Goal: Navigation & Orientation: Find specific page/section

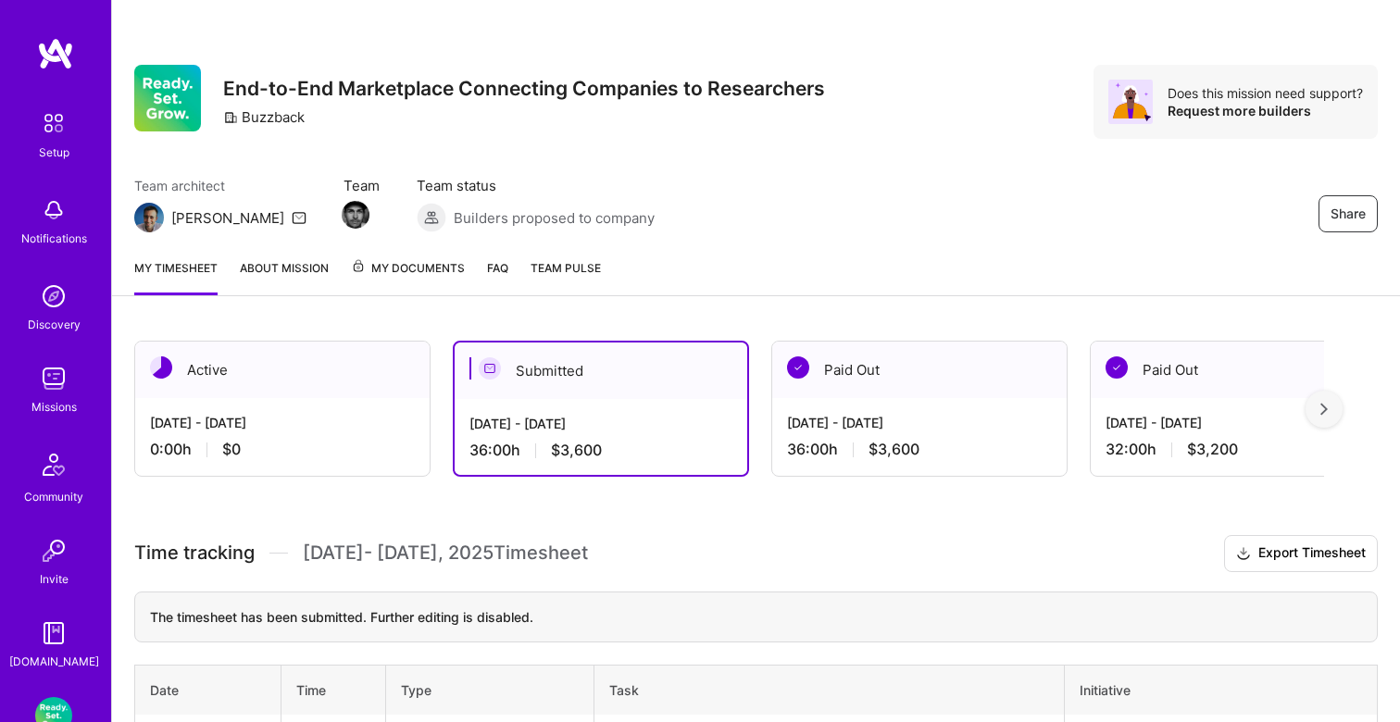
click at [56, 131] on img at bounding box center [53, 123] width 39 height 39
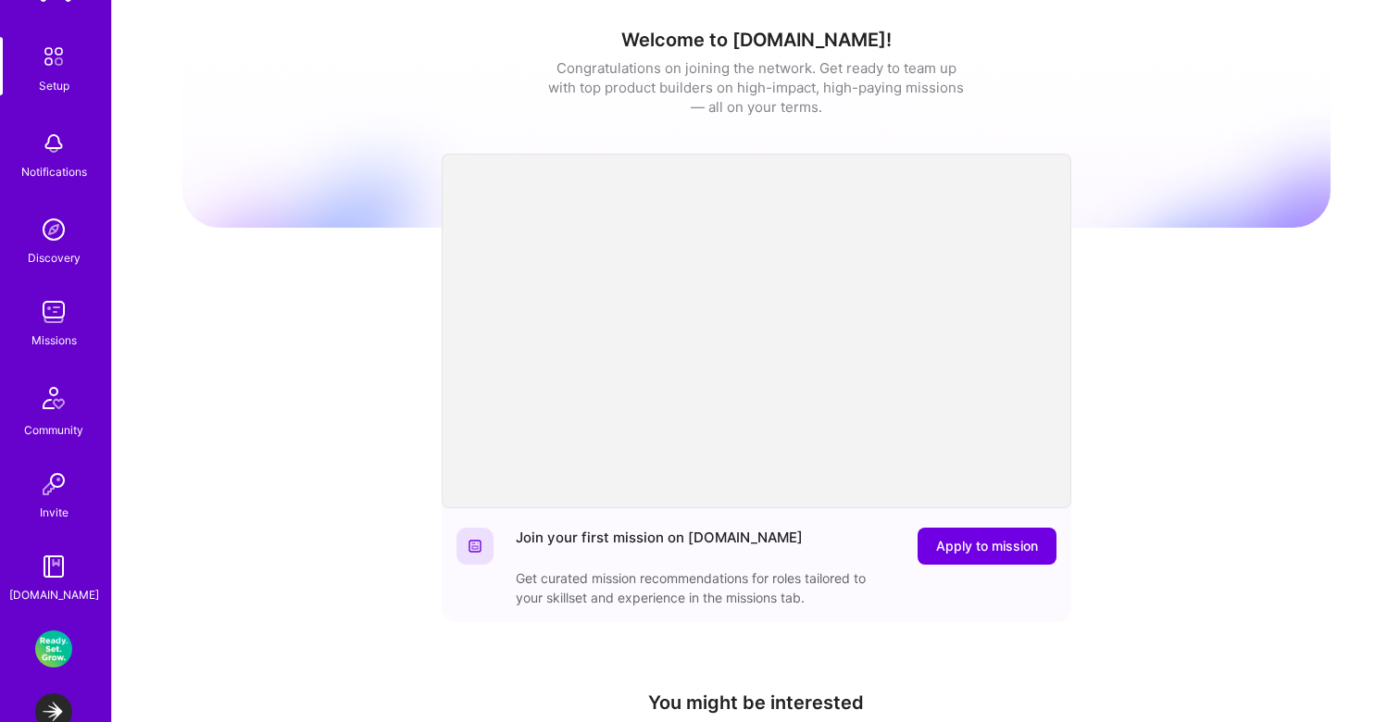
scroll to position [81, 0]
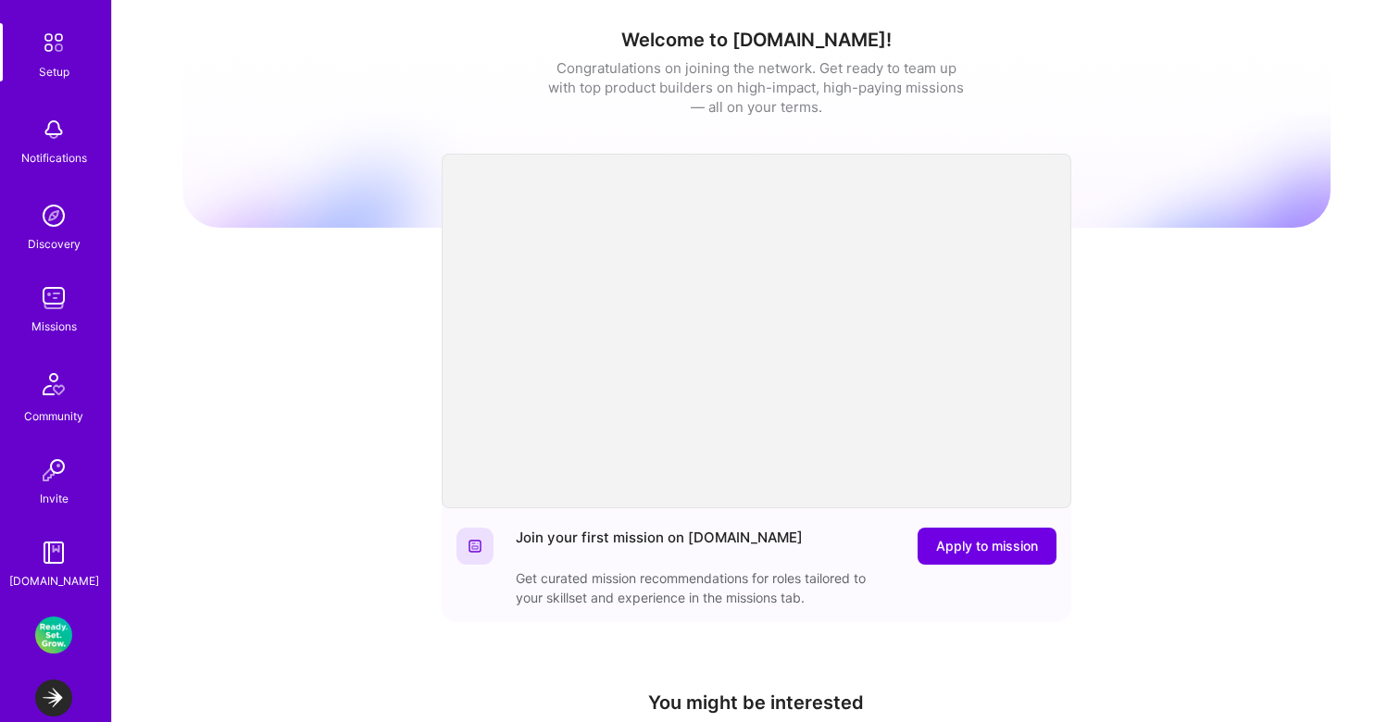
click at [54, 304] on img at bounding box center [53, 298] width 37 height 37
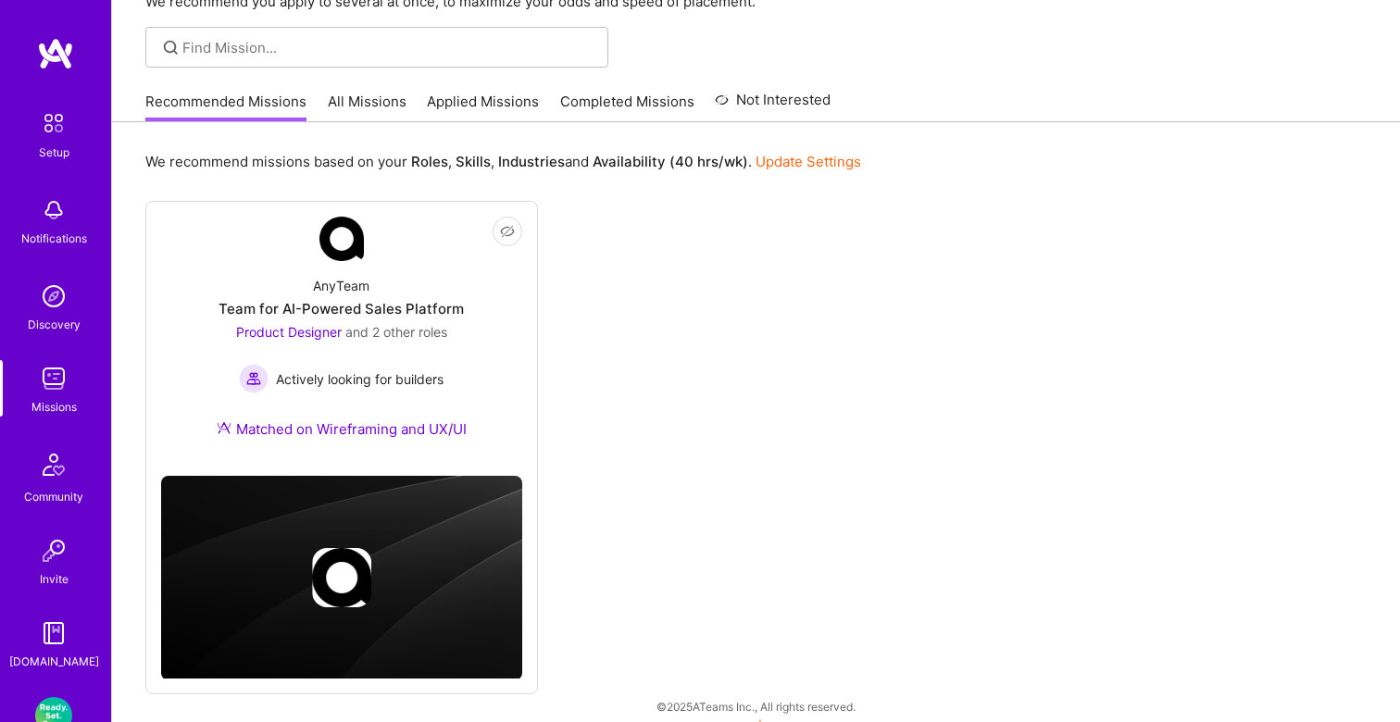
scroll to position [128, 0]
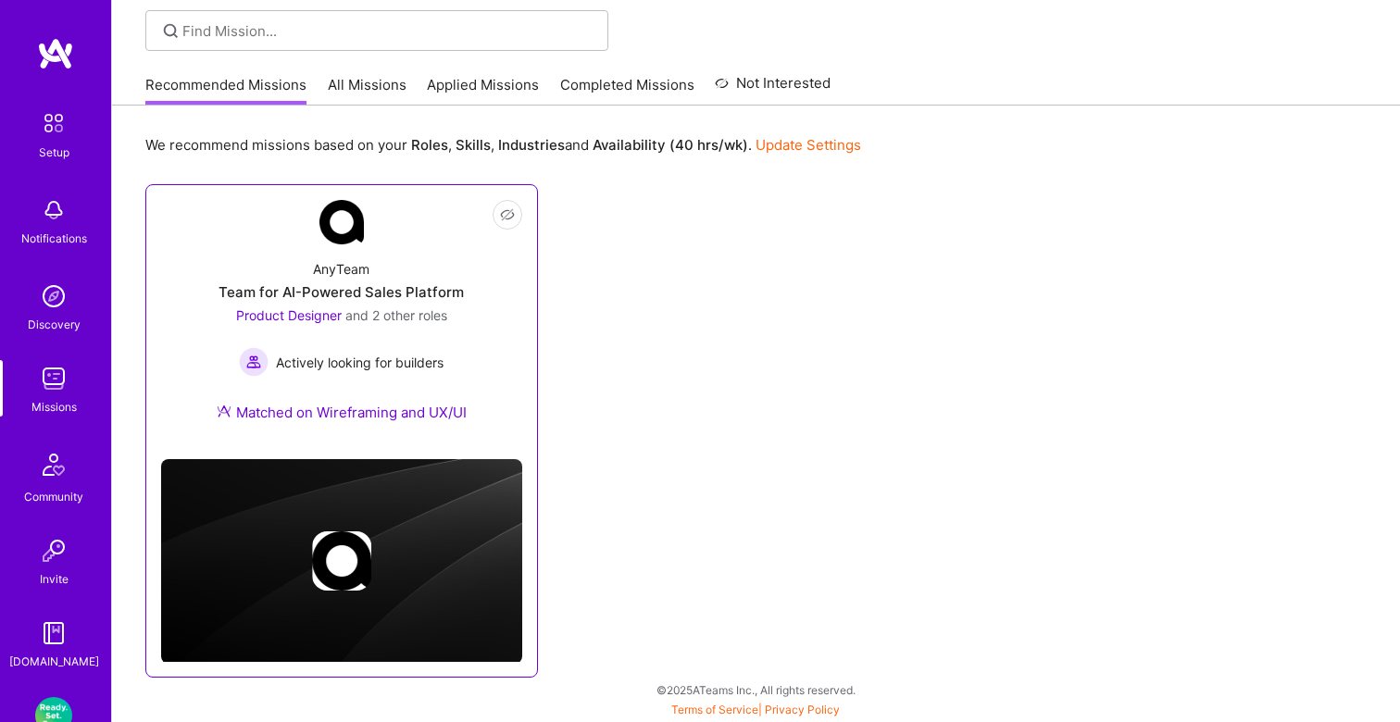
click at [490, 331] on div "AnyTeam Team for AI-Powered Sales Platform Product Designer and 2 other roles A…" at bounding box center [341, 345] width 361 height 200
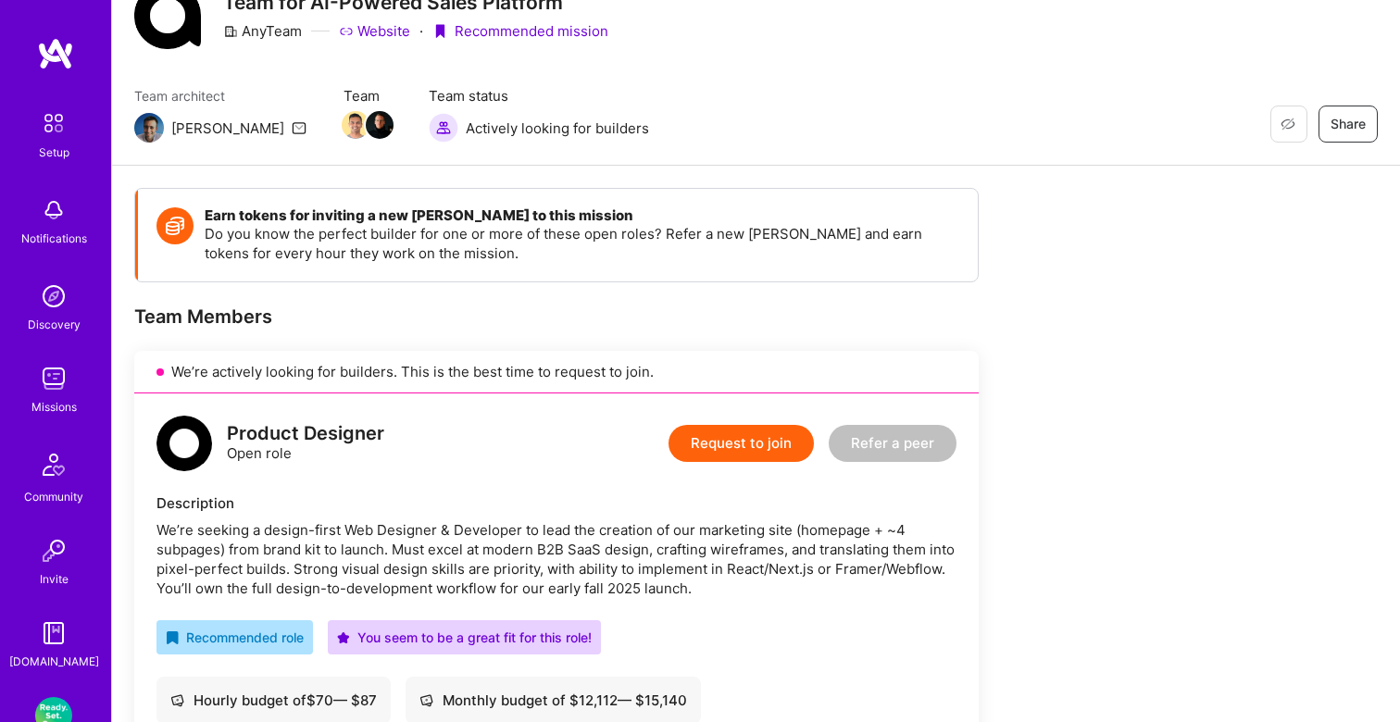
scroll to position [22, 0]
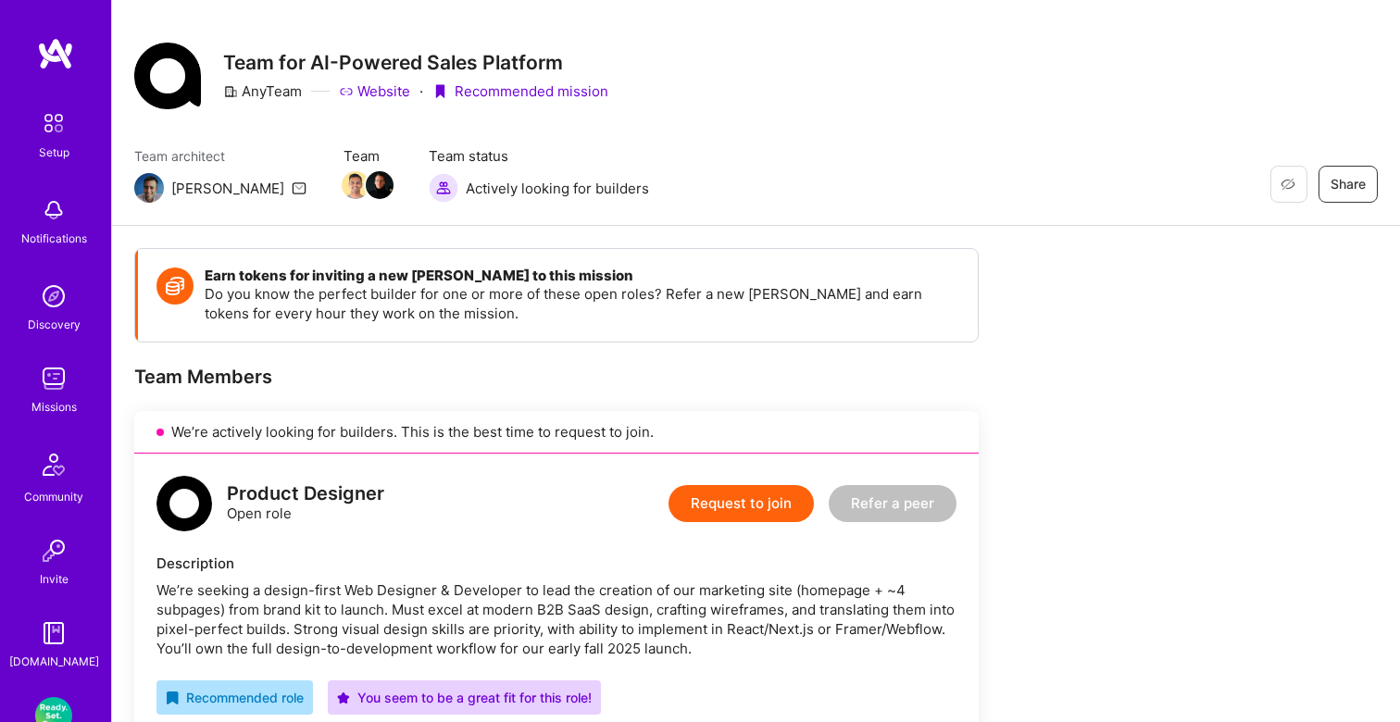
click at [52, 225] on img at bounding box center [53, 210] width 37 height 37
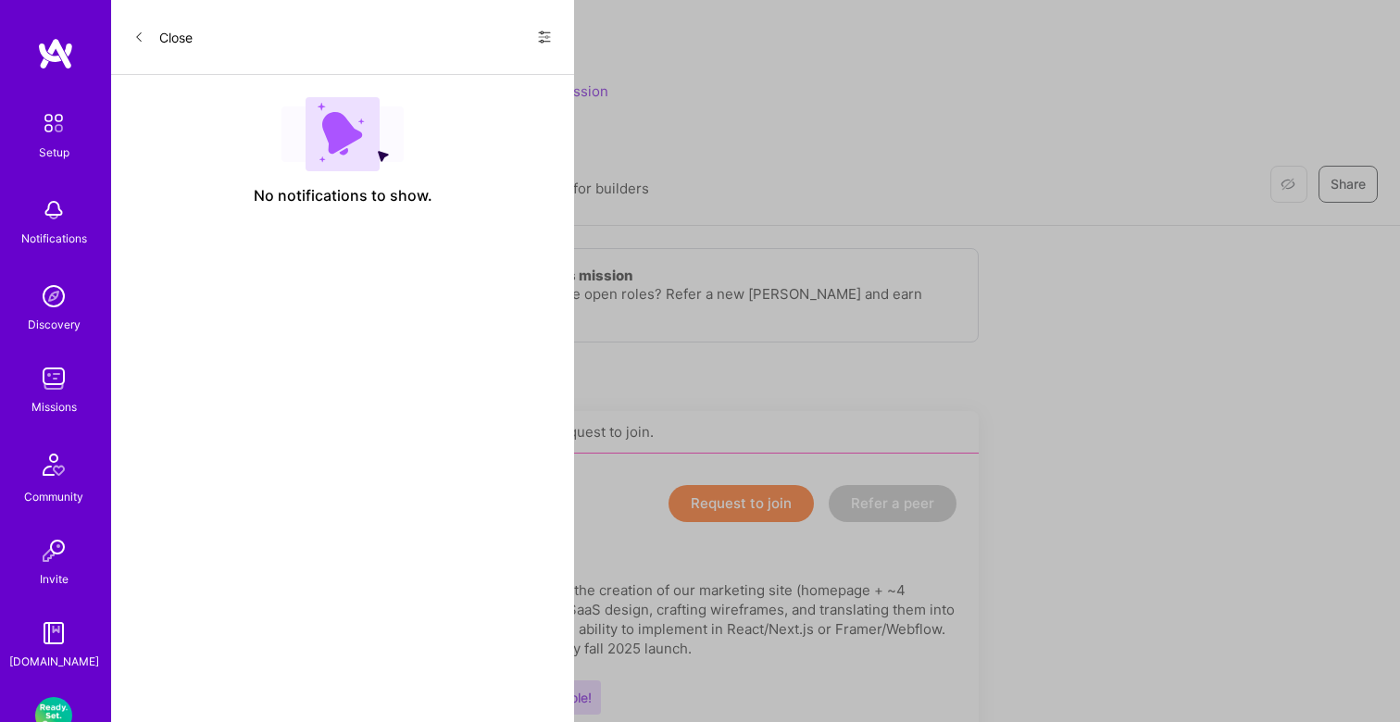
click at [144, 35] on button "Close" at bounding box center [162, 37] width 59 height 30
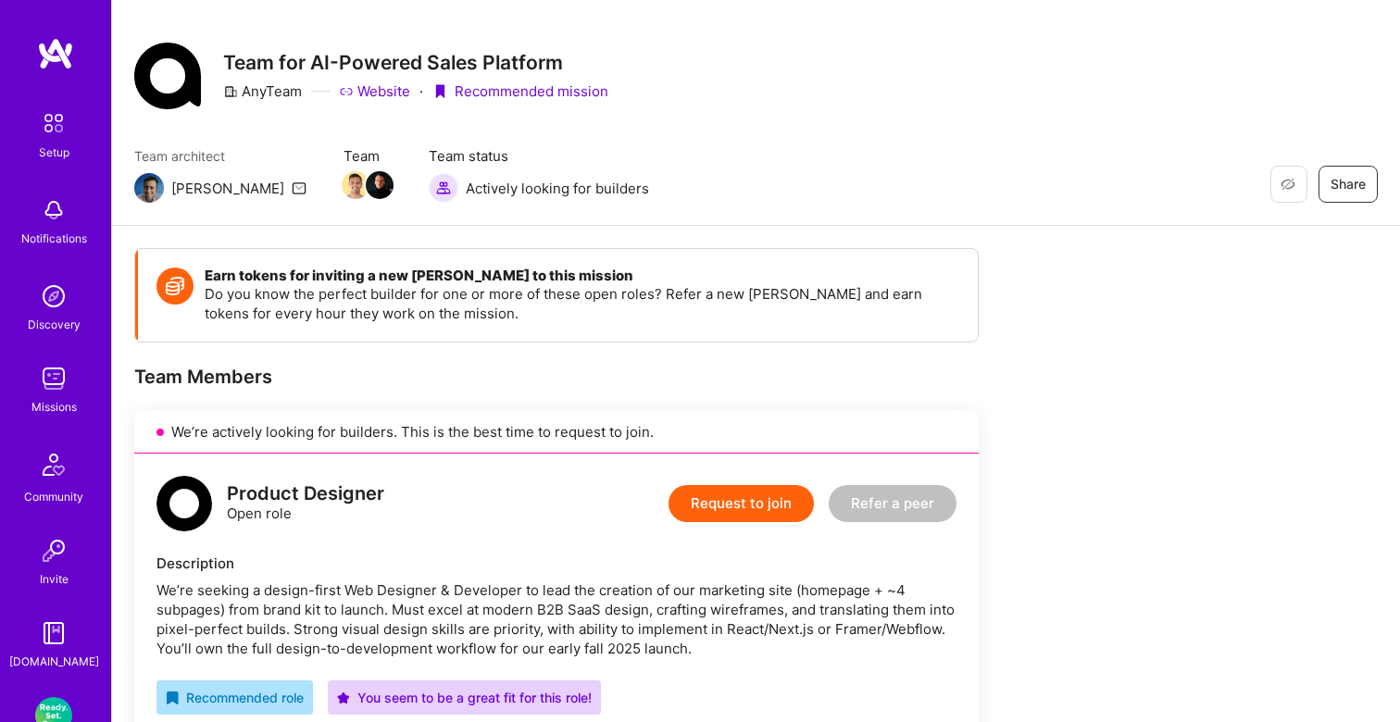
scroll to position [0, 0]
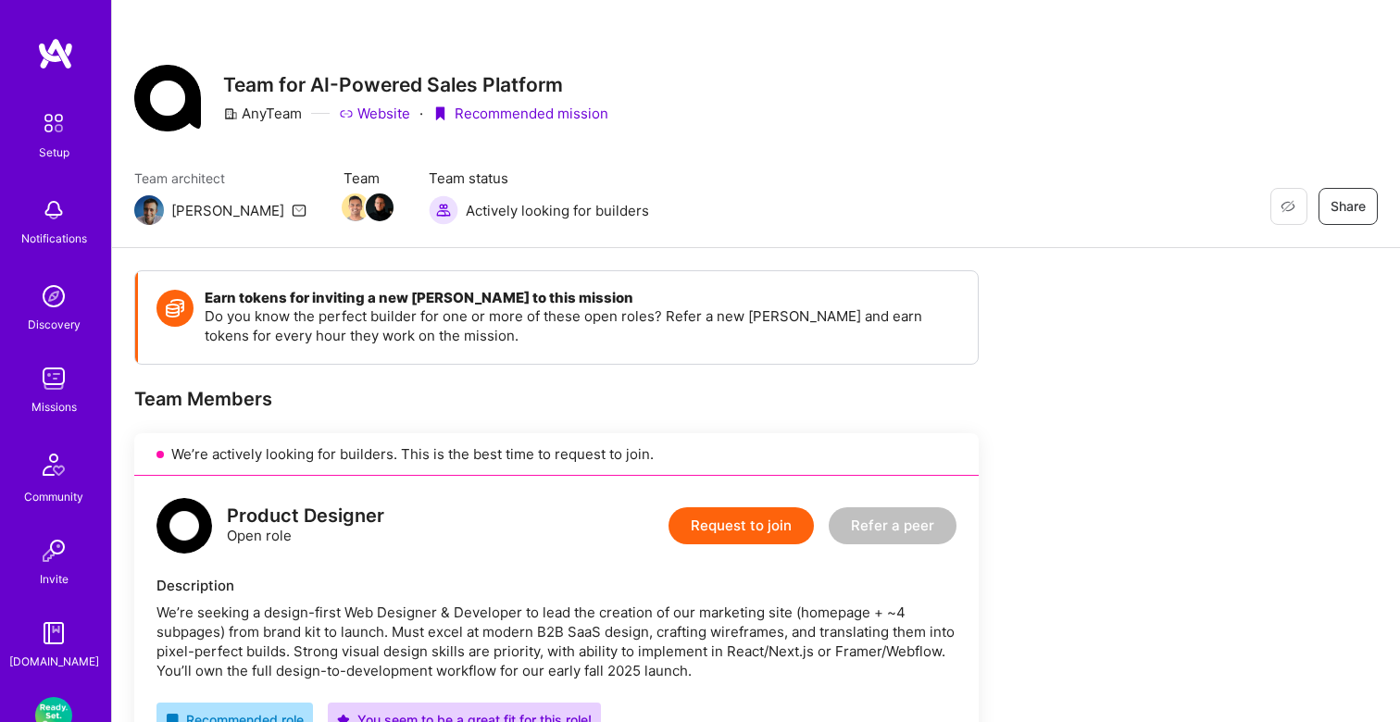
click at [66, 395] on img at bounding box center [53, 378] width 37 height 37
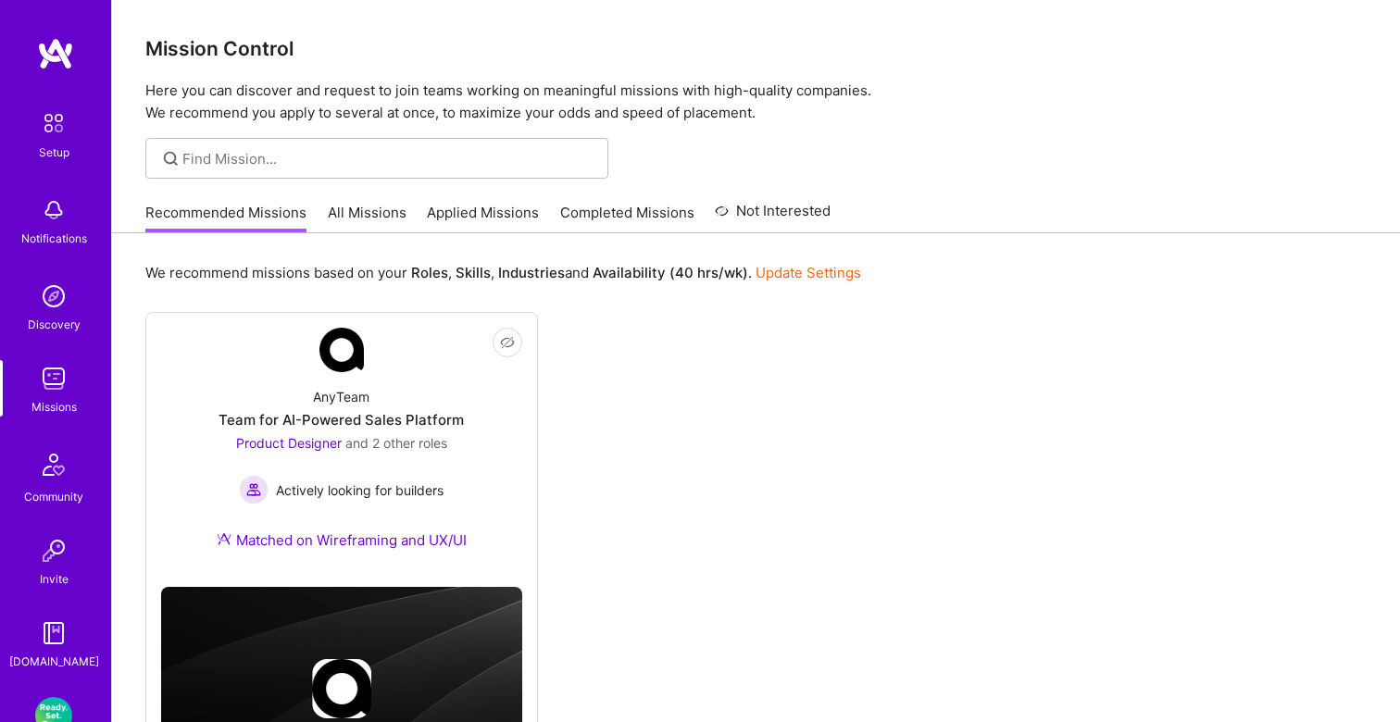
click at [478, 214] on link "Applied Missions" at bounding box center [483, 218] width 112 height 31
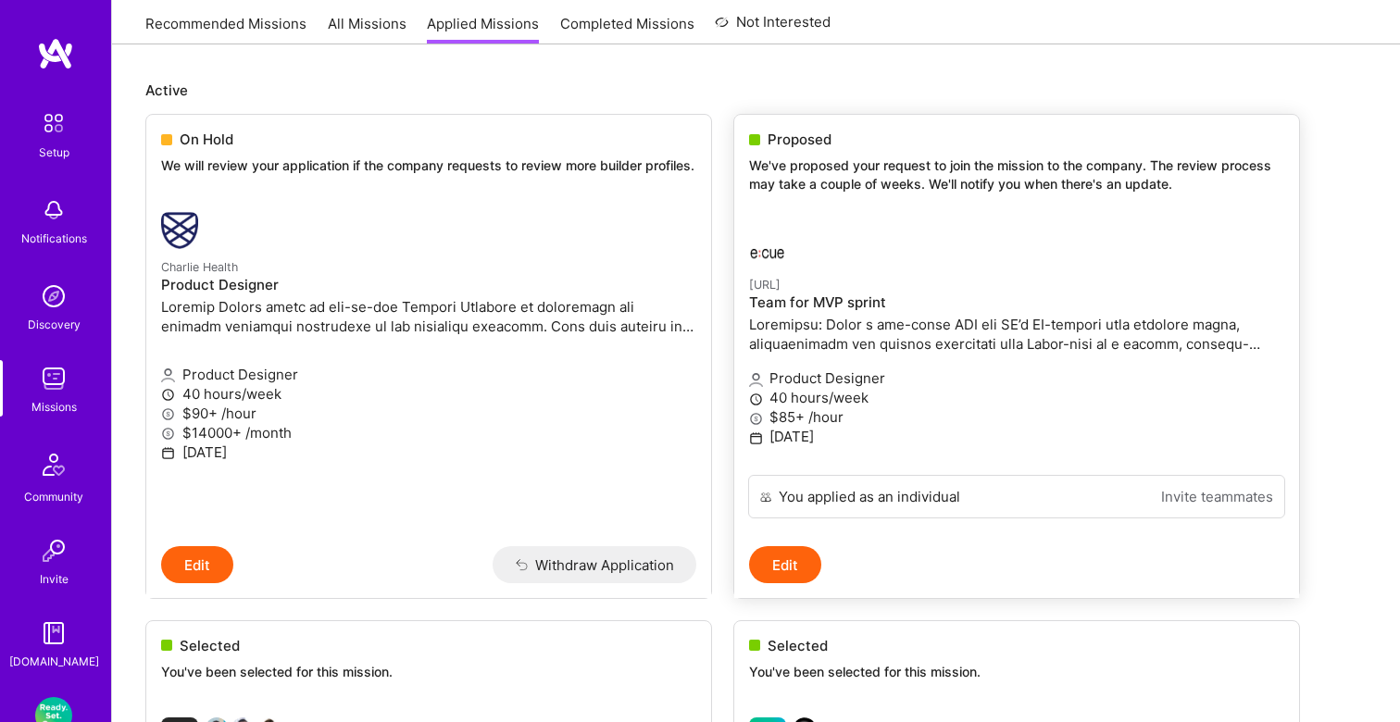
scroll to position [192, 0]
